Goal: Task Accomplishment & Management: Manage account settings

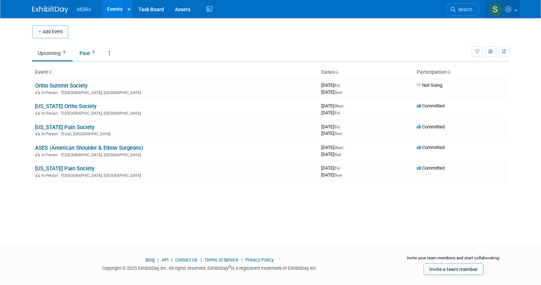
click at [512, 8] on icon at bounding box center [509, 9] width 8 height 7
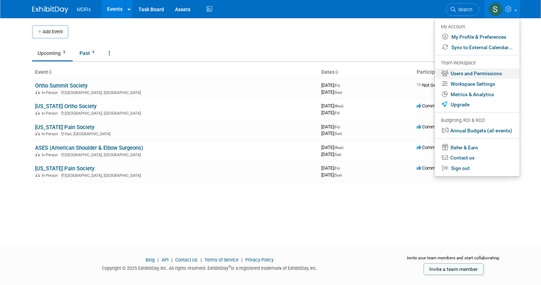
click at [471, 70] on link "Users and Permissions" at bounding box center [477, 73] width 85 height 10
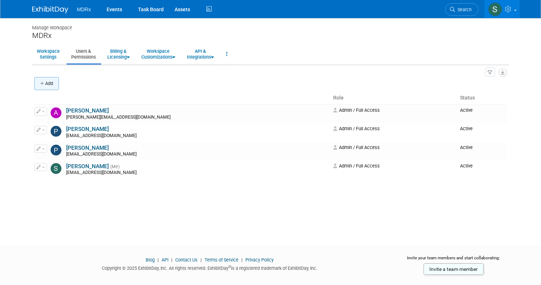
click at [53, 80] on button "Add" at bounding box center [46, 83] width 25 height 13
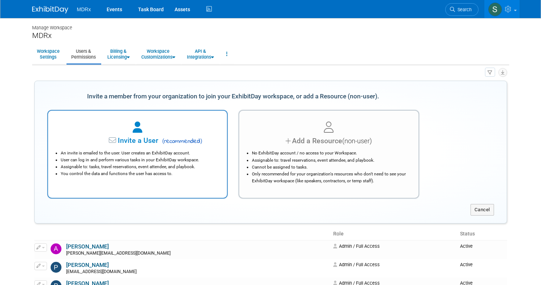
click at [161, 166] on li "Assignable to: tasks, travel reservations, event attendee, and playbook." at bounding box center [140, 166] width 158 height 7
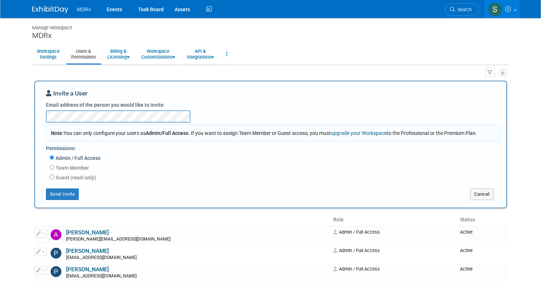
click at [51, 165] on input "Team Member" at bounding box center [52, 167] width 5 height 5
radio input "true"
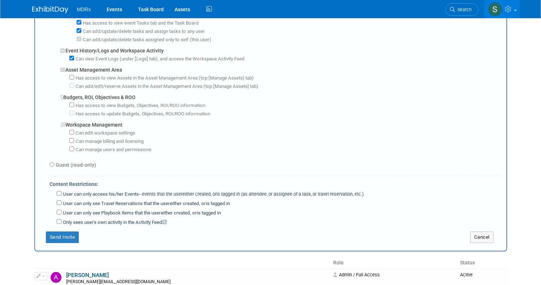
scroll to position [498, 0]
click at [58, 231] on button "Send Invite" at bounding box center [62, 237] width 33 height 12
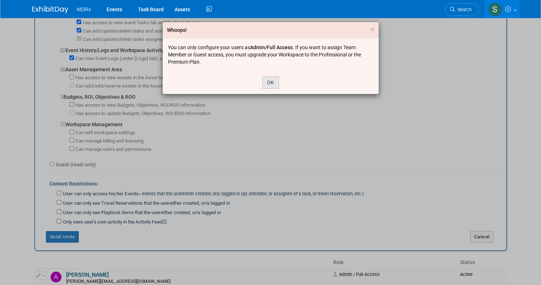
click at [272, 83] on button "OK" at bounding box center [270, 82] width 17 height 12
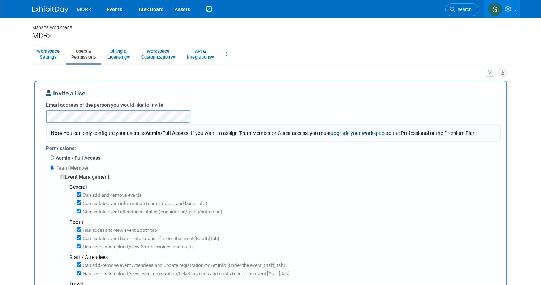
scroll to position [0, 0]
click at [52, 156] on input "Admin / Full Access" at bounding box center [52, 157] width 5 height 5
radio input "true"
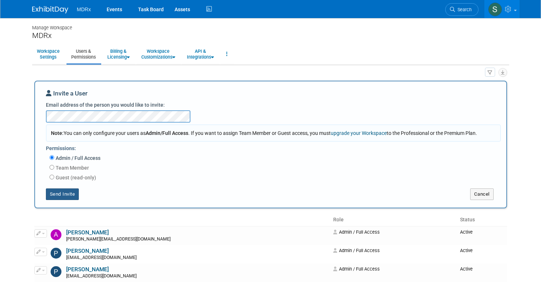
click at [65, 193] on button "Send Invite" at bounding box center [62, 194] width 33 height 12
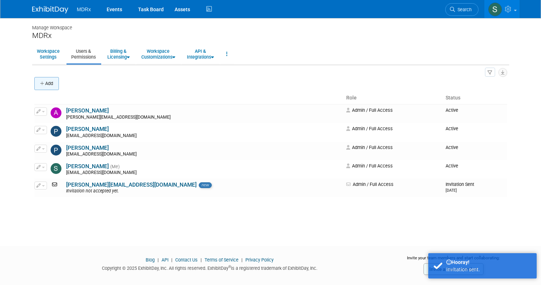
click at [44, 84] on icon "button" at bounding box center [42, 83] width 5 height 5
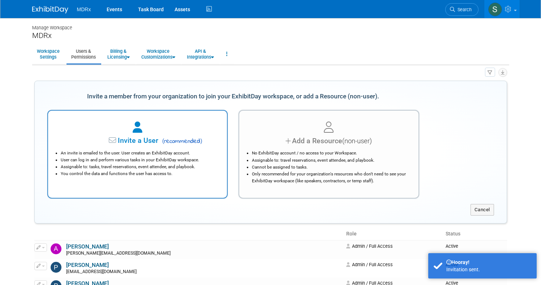
click at [147, 146] on div "An invite is emailed to the user. User creates an ExhibitDay account. User can …" at bounding box center [137, 161] width 161 height 31
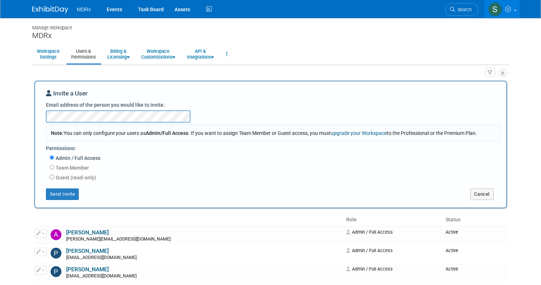
click at [247, 87] on div "Invite a User Email address of the person you would like to invite: Note: You c…" at bounding box center [270, 145] width 473 height 128
click at [63, 190] on button "Send Invite" at bounding box center [62, 194] width 33 height 12
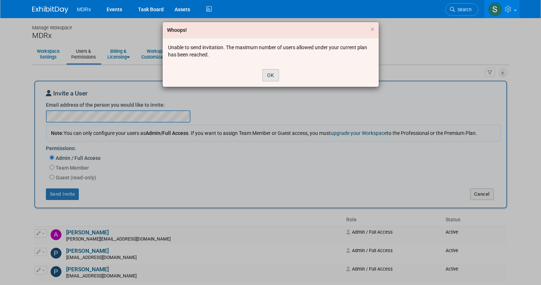
click at [269, 75] on button "OK" at bounding box center [270, 75] width 17 height 12
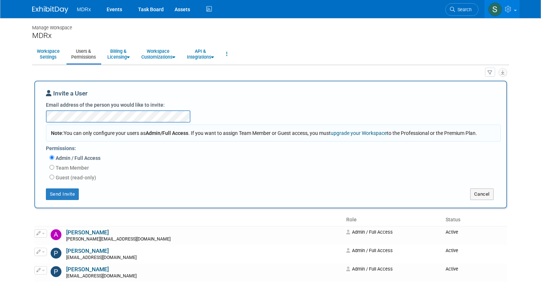
click at [22, 184] on body "MDRx Events Task Board Assets" at bounding box center [270, 142] width 541 height 285
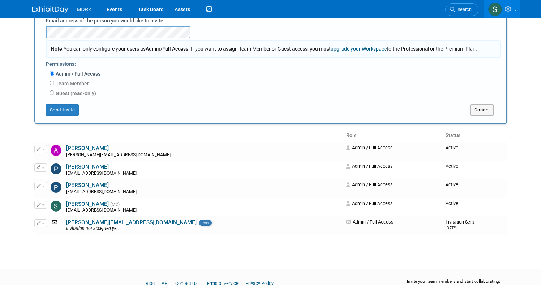
scroll to position [85, 0]
click at [23, 159] on body "MDRx Events Task Board Assets" at bounding box center [270, 57] width 541 height 285
click at [22, 133] on body "MDRx Events Task Board Assets" at bounding box center [270, 57] width 541 height 285
click at [20, 110] on body "MDRx Events Task Board Assets" at bounding box center [270, 57] width 541 height 285
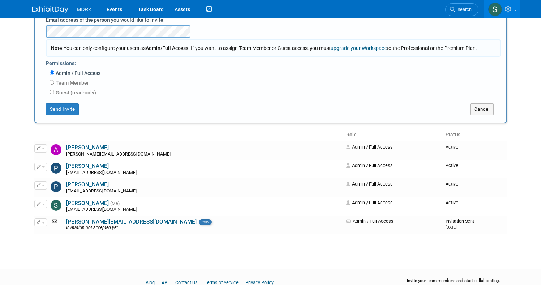
click at [20, 110] on body "MDRx Events Task Board Assets" at bounding box center [270, 57] width 541 height 285
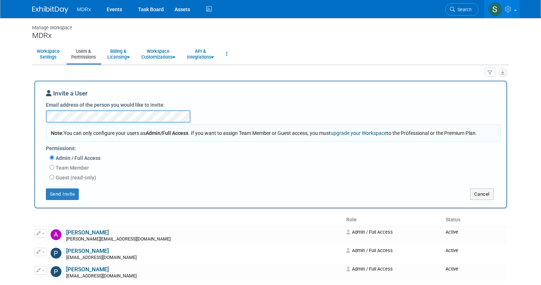
scroll to position [0, 0]
click at [123, 57] on link "Billing & Licensing" at bounding box center [119, 54] width 32 height 18
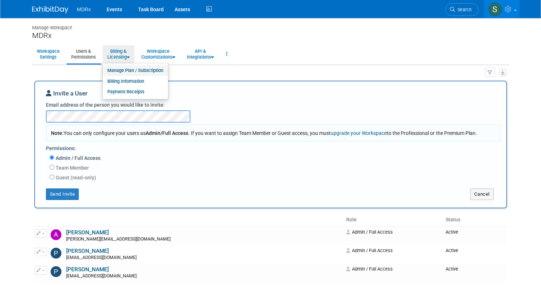
click at [125, 68] on link "Manage Plan / Subscription" at bounding box center [135, 70] width 65 height 11
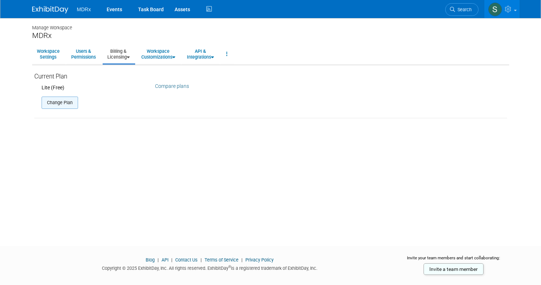
click at [63, 101] on button "Change Plan" at bounding box center [60, 103] width 37 height 12
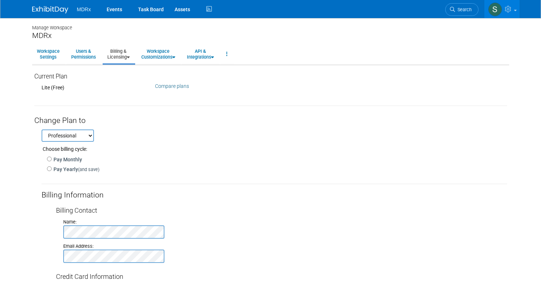
click at [172, 87] on link "Compare plans" at bounding box center [172, 86] width 34 height 6
click at [95, 63] on li "Users & Permissions" at bounding box center [84, 54] width 35 height 19
click at [89, 56] on link "Users & Permissions" at bounding box center [84, 54] width 34 height 18
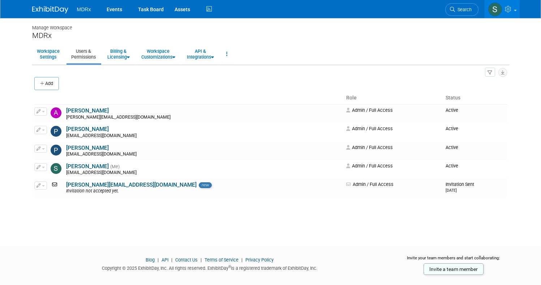
click at [17, 106] on body "MDRx Events Task Board Assets" at bounding box center [270, 142] width 541 height 285
click at [44, 181] on button "button" at bounding box center [40, 185] width 13 height 8
click at [56, 193] on link "Edit" at bounding box center [63, 197] width 57 height 10
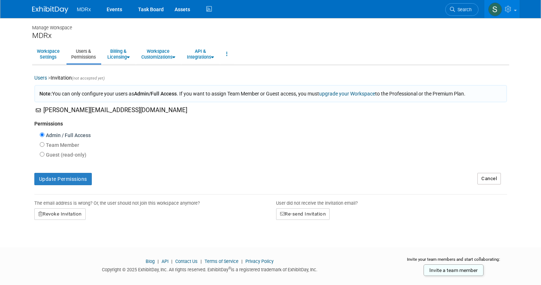
click at [309, 50] on ul "Workspace Settings Users & Permissions Billing & Licensing Manage Plan / Subscr…" at bounding box center [270, 54] width 477 height 20
click at [112, 12] on link "Events" at bounding box center [114, 9] width 26 height 18
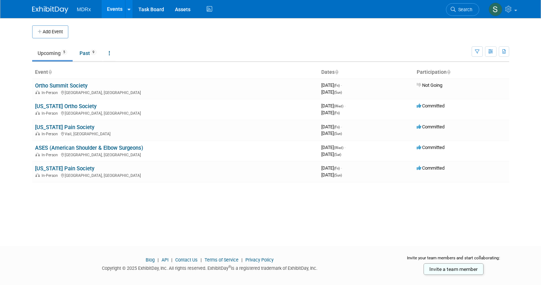
click at [413, 39] on td "Upcoming 5 Past 9 All Events 14 Past and Upcoming Grouped Annually Events group…" at bounding box center [252, 49] width 440 height 23
